Goal: Task Accomplishment & Management: Manage account settings

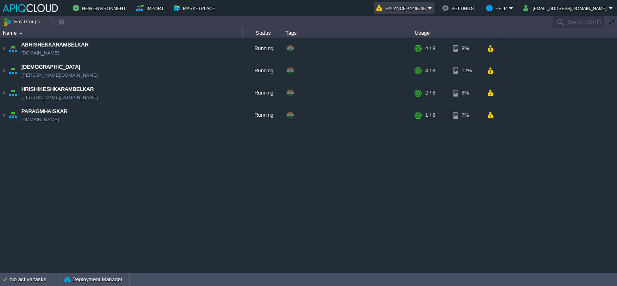
click at [428, 8] on button "Balance ₹1465.36" at bounding box center [402, 8] width 52 height 10
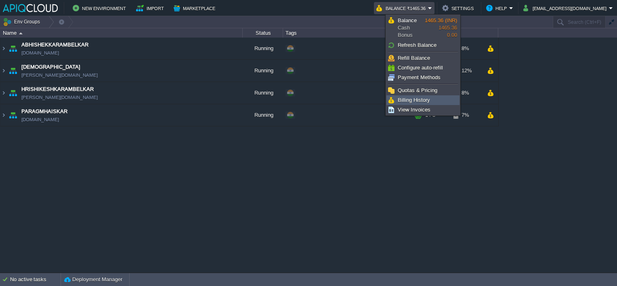
drag, startPoint x: 410, startPoint y: 99, endPoint x: 406, endPoint y: 104, distance: 6.1
click at [410, 99] on span "Billing History" at bounding box center [414, 100] width 32 height 6
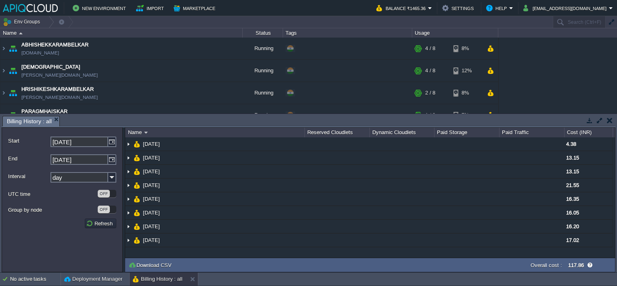
click at [89, 143] on input "[DATE]" at bounding box center [79, 141] width 58 height 10
click at [110, 143] on img at bounding box center [112, 141] width 8 height 10
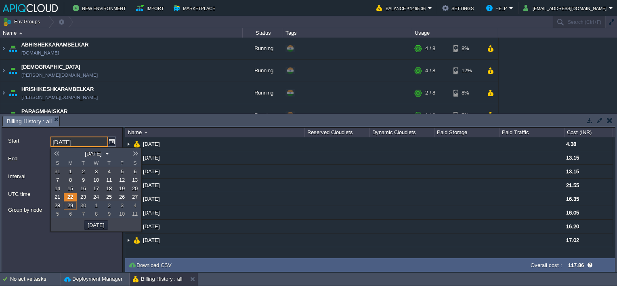
click at [57, 151] on link at bounding box center [56, 153] width 11 height 6
click at [81, 178] on link "8" at bounding box center [83, 180] width 13 height 8
type input "[DATE]"
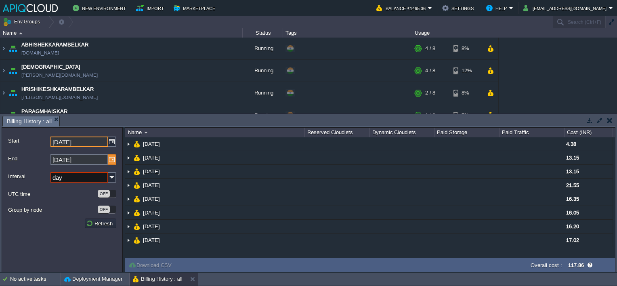
click at [111, 159] on img at bounding box center [112, 159] width 8 height 10
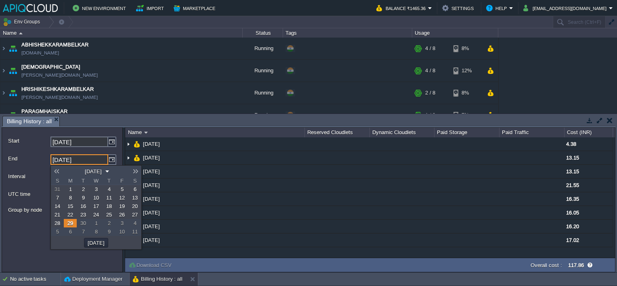
click at [60, 172] on link at bounding box center [56, 171] width 11 height 6
click at [135, 172] on link at bounding box center [135, 171] width 11 height 6
click at [83, 207] on span "15" at bounding box center [83, 206] width 6 height 6
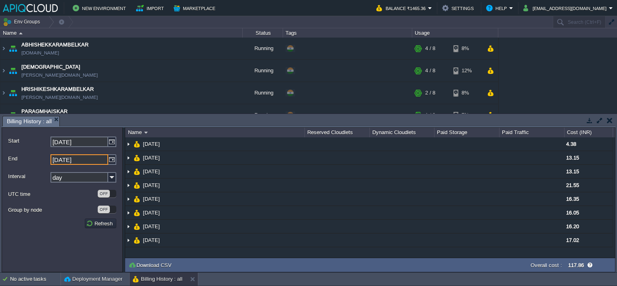
click at [102, 210] on div "OFF" at bounding box center [104, 209] width 12 height 8
click at [102, 224] on button "Refresh" at bounding box center [100, 223] width 29 height 7
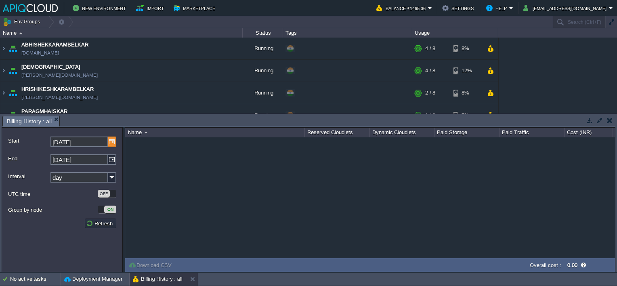
click at [113, 143] on img at bounding box center [112, 141] width 8 height 10
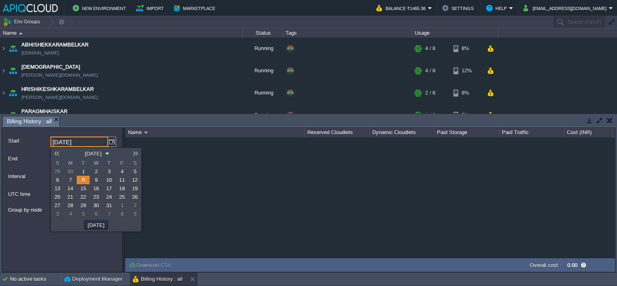
click at [34, 161] on label "End" at bounding box center [29, 158] width 42 height 8
click at [50, 161] on input "[DATE]" at bounding box center [79, 159] width 58 height 10
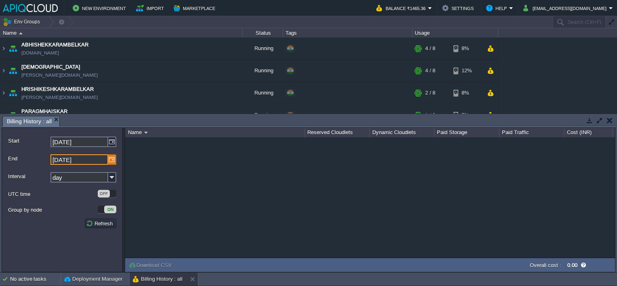
click at [110, 159] on img at bounding box center [112, 159] width 8 height 10
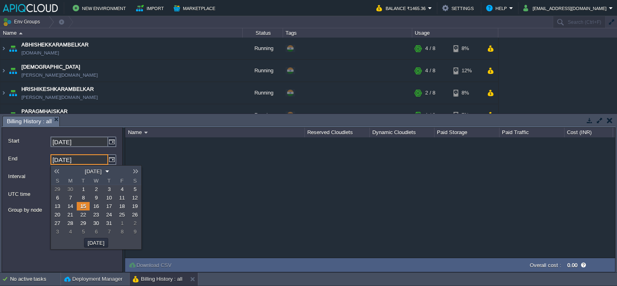
click at [84, 226] on span "29" at bounding box center [83, 223] width 6 height 6
type input "[DATE]"
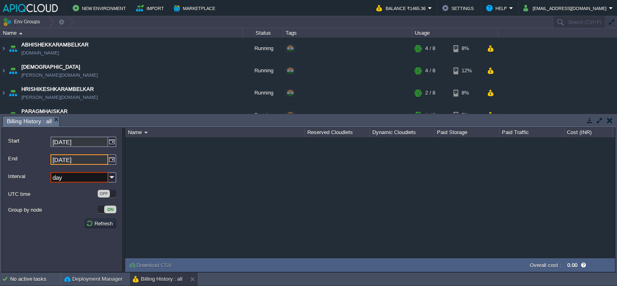
click at [72, 141] on input "[DATE]" at bounding box center [79, 141] width 58 height 10
click at [113, 141] on img at bounding box center [112, 141] width 8 height 10
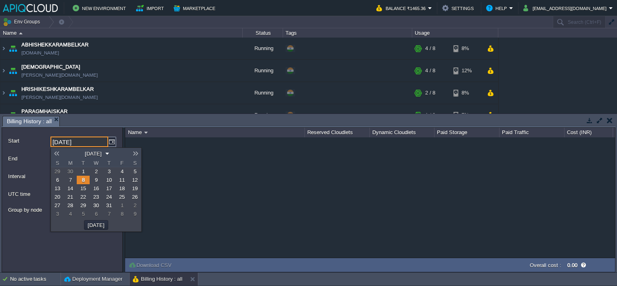
click at [81, 197] on span "22" at bounding box center [83, 197] width 6 height 6
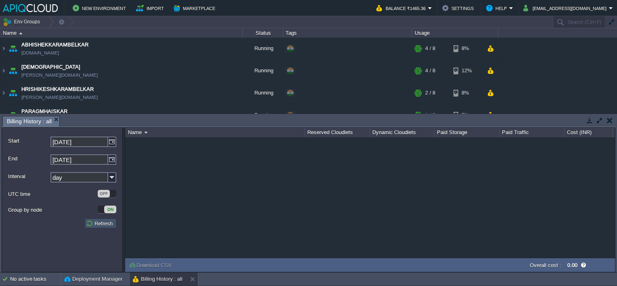
click at [104, 223] on button "Refresh" at bounding box center [100, 223] width 29 height 7
click at [109, 141] on img at bounding box center [112, 141] width 8 height 10
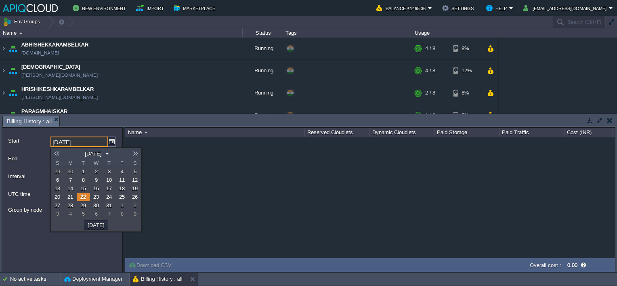
click at [85, 212] on link "5" at bounding box center [83, 214] width 13 height 8
type input "[DATE]"
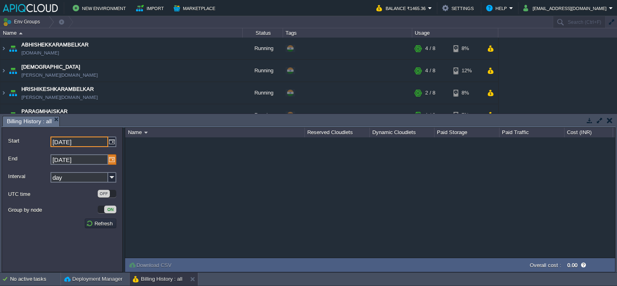
click at [112, 161] on img at bounding box center [112, 159] width 8 height 10
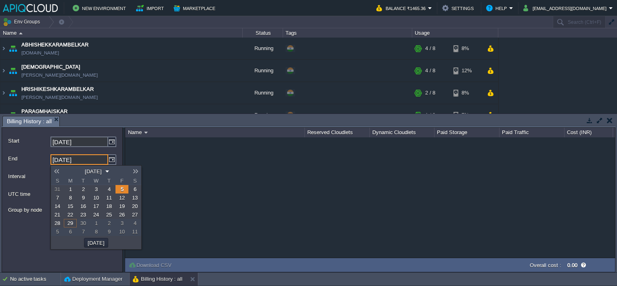
click at [136, 171] on link at bounding box center [135, 171] width 11 height 6
click at [55, 170] on link at bounding box center [56, 171] width 11 height 6
click at [82, 198] on span "5" at bounding box center [83, 198] width 3 height 6
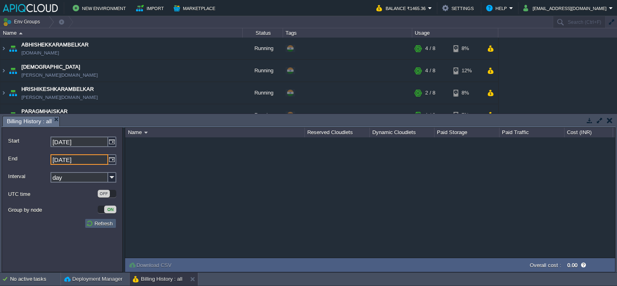
click at [105, 224] on button "Refresh" at bounding box center [100, 223] width 29 height 7
click at [112, 145] on img at bounding box center [112, 141] width 8 height 10
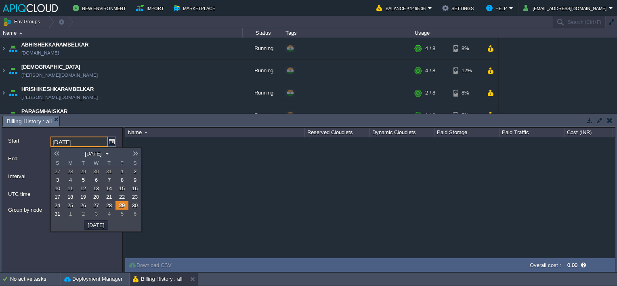
click at [134, 152] on link at bounding box center [135, 153] width 11 height 6
click at [86, 180] on link "5" at bounding box center [83, 180] width 13 height 8
type input "[DATE]"
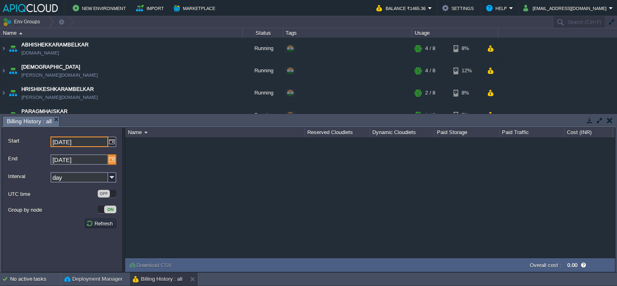
click at [111, 159] on img at bounding box center [112, 159] width 8 height 10
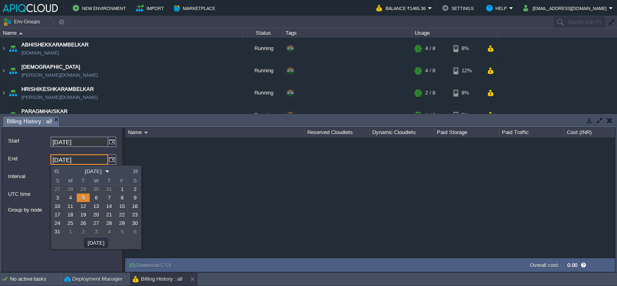
click at [84, 205] on span "12" at bounding box center [83, 206] width 6 height 6
type input "[DATE]"
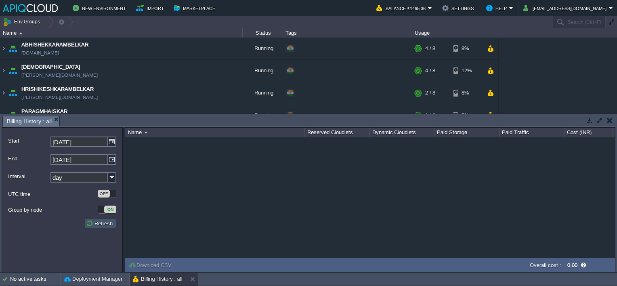
click at [103, 221] on button "Refresh" at bounding box center [100, 223] width 29 height 7
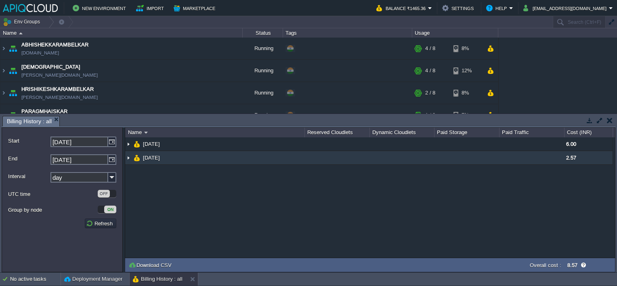
click at [129, 157] on img at bounding box center [128, 157] width 6 height 13
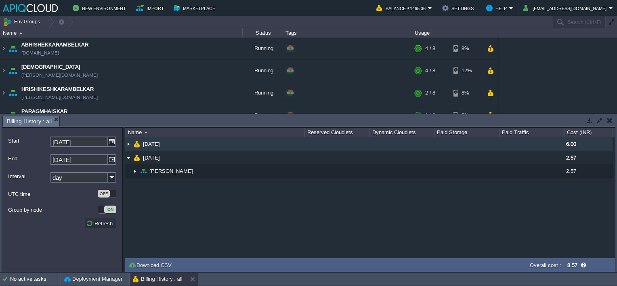
click at [128, 142] on img at bounding box center [128, 143] width 6 height 13
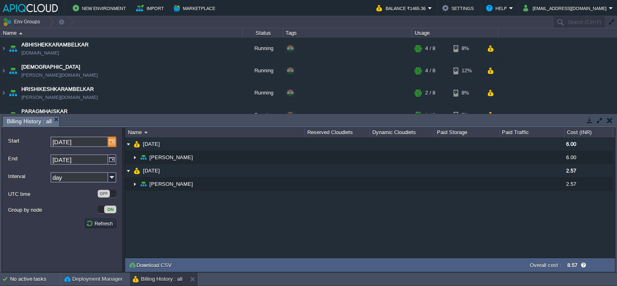
click at [109, 144] on img at bounding box center [112, 141] width 8 height 10
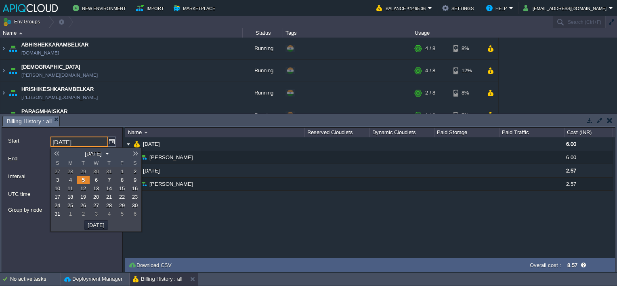
click at [85, 197] on span "19" at bounding box center [83, 197] width 6 height 6
type input "[DATE]"
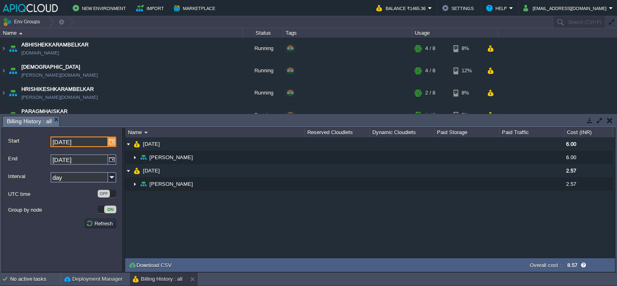
click at [109, 142] on img at bounding box center [112, 141] width 8 height 10
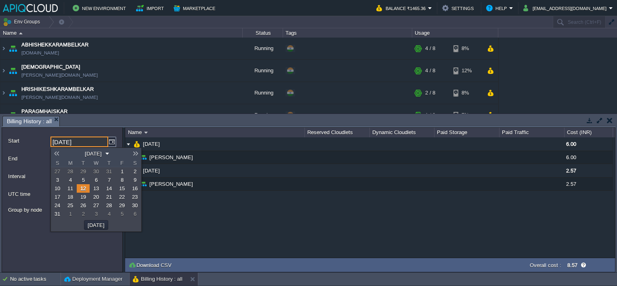
click at [116, 130] on form "Start [DATE] End [DATE] Interval day UTC time OFF Group by node ON Refresh" at bounding box center [62, 199] width 121 height 145
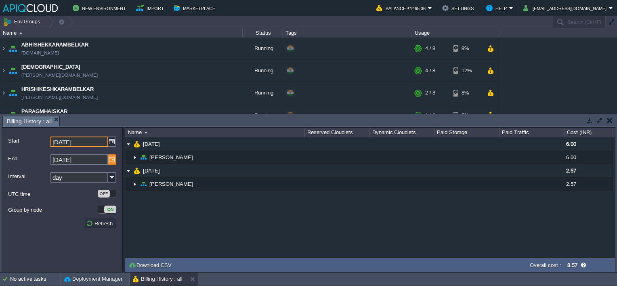
click at [112, 158] on img at bounding box center [112, 159] width 8 height 10
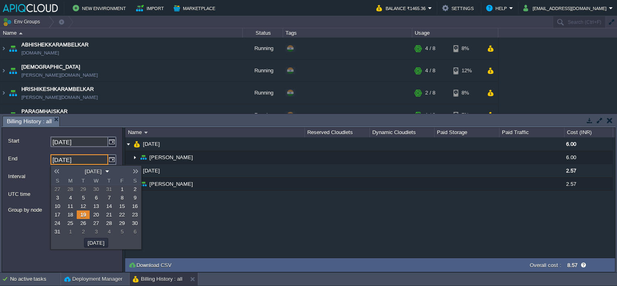
click at [82, 214] on span "19" at bounding box center [83, 215] width 6 height 6
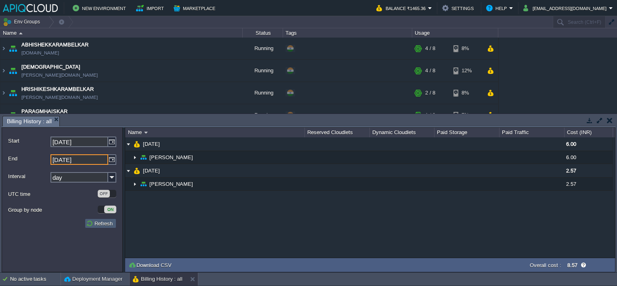
click at [102, 224] on button "Refresh" at bounding box center [100, 223] width 29 height 7
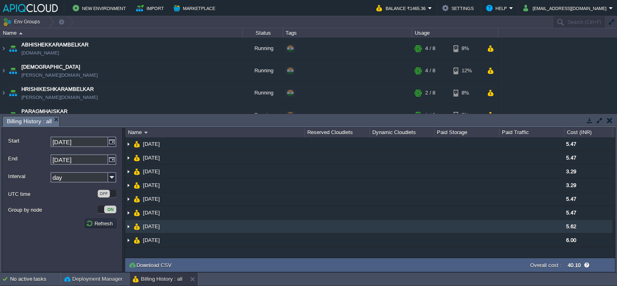
click at [129, 224] on img at bounding box center [128, 226] width 6 height 13
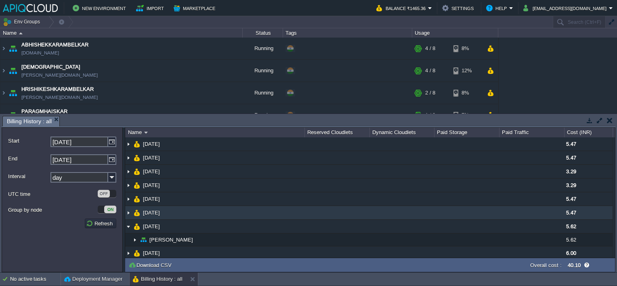
click at [127, 213] on img at bounding box center [128, 212] width 6 height 13
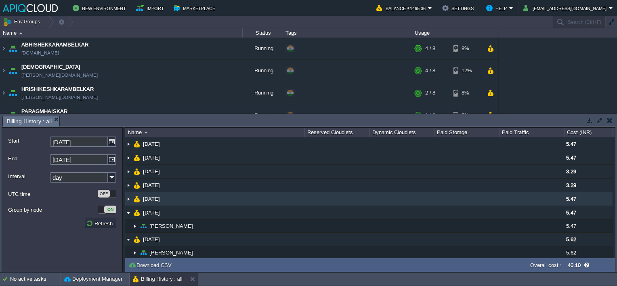
click at [128, 197] on img at bounding box center [128, 198] width 6 height 13
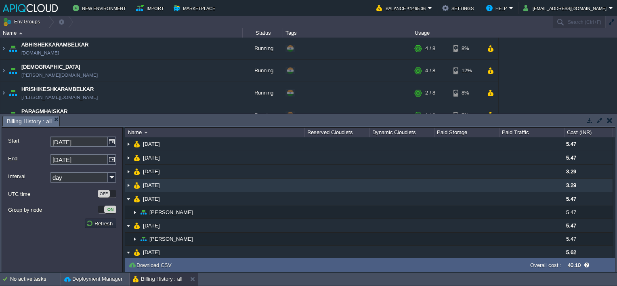
click at [126, 184] on img at bounding box center [128, 184] width 6 height 13
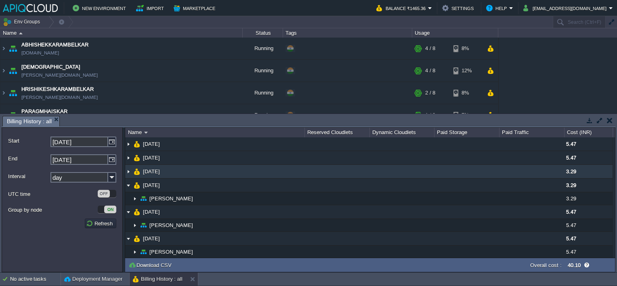
click at [128, 172] on img at bounding box center [128, 171] width 6 height 13
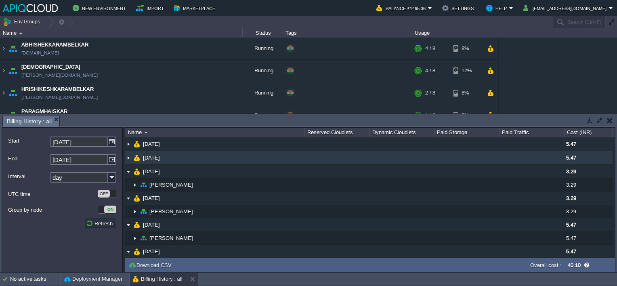
click at [129, 160] on img at bounding box center [128, 157] width 6 height 13
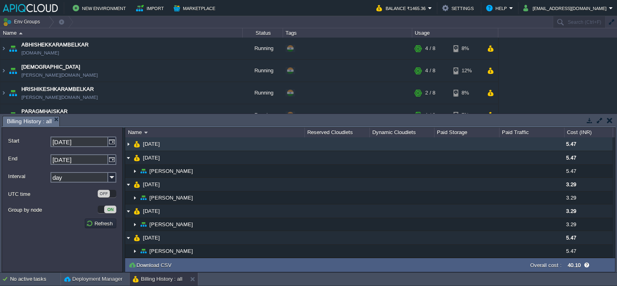
click at [126, 144] on img at bounding box center [128, 143] width 6 height 13
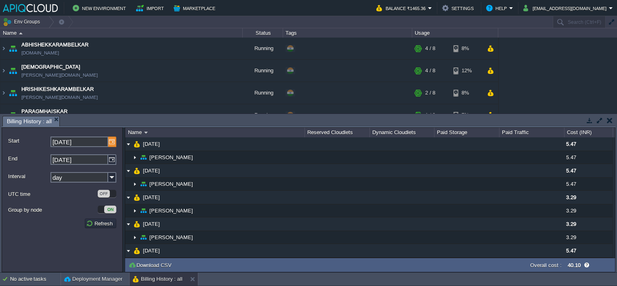
click at [111, 142] on img at bounding box center [112, 141] width 8 height 10
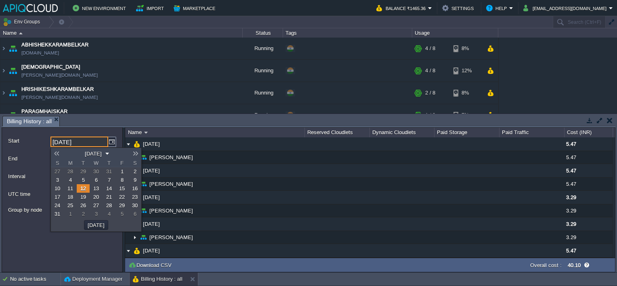
click at [84, 207] on span "26" at bounding box center [83, 205] width 6 height 6
type input "[DATE]"
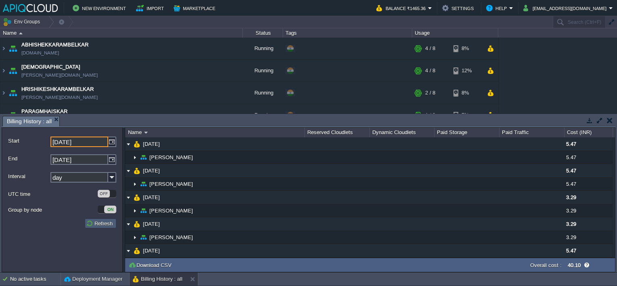
click at [102, 223] on button "Refresh" at bounding box center [100, 223] width 29 height 7
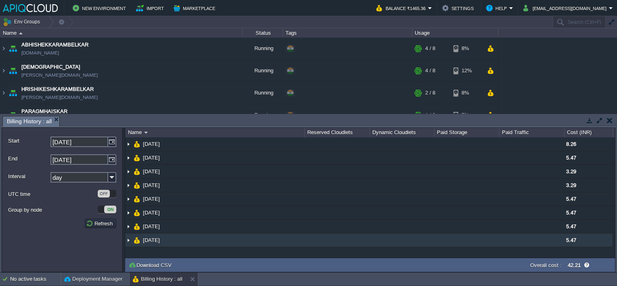
click at [130, 237] on img at bounding box center [128, 239] width 6 height 13
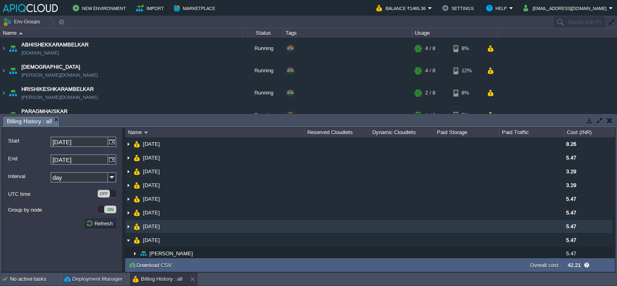
click at [126, 224] on img at bounding box center [128, 226] width 6 height 13
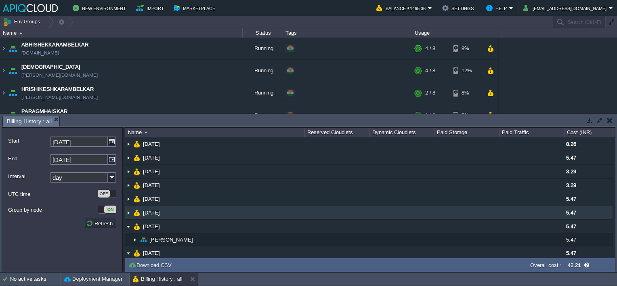
click at [130, 212] on img at bounding box center [128, 212] width 6 height 13
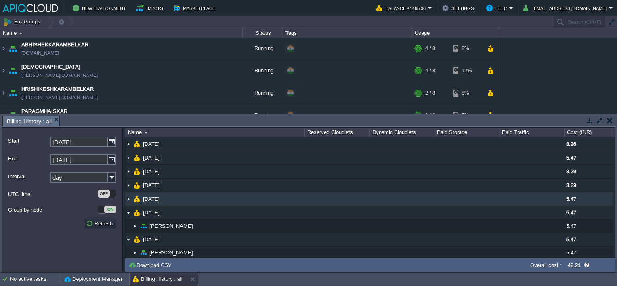
click at [127, 197] on img at bounding box center [128, 198] width 6 height 13
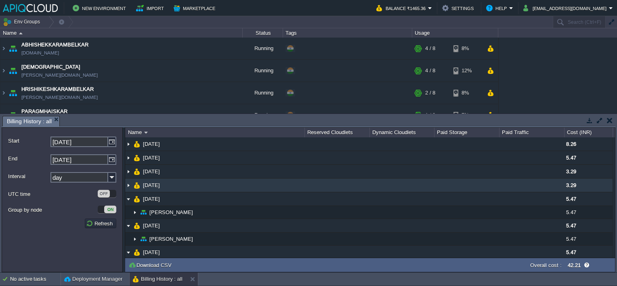
click at [129, 186] on img at bounding box center [128, 184] width 6 height 13
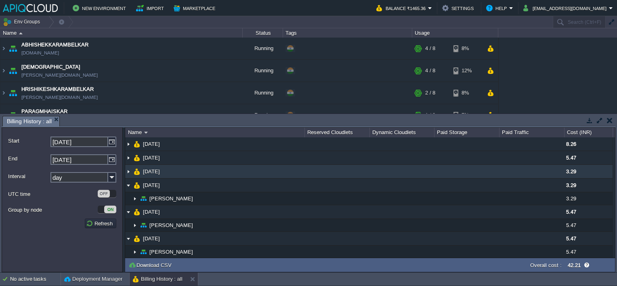
click at [129, 173] on img at bounding box center [128, 171] width 6 height 13
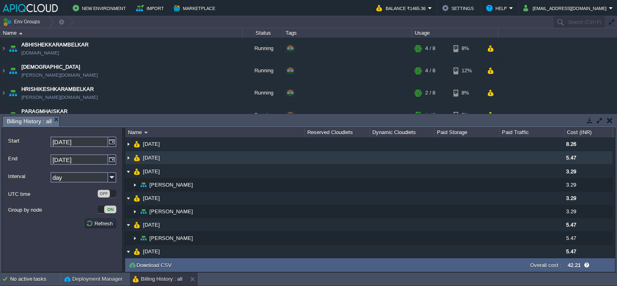
click at [130, 159] on img at bounding box center [128, 157] width 6 height 13
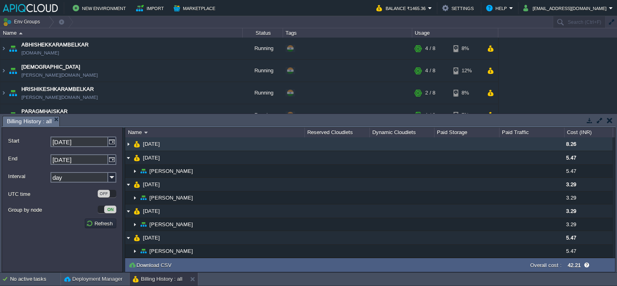
click at [130, 146] on img at bounding box center [128, 143] width 6 height 13
